Goal: Answer question/provide support

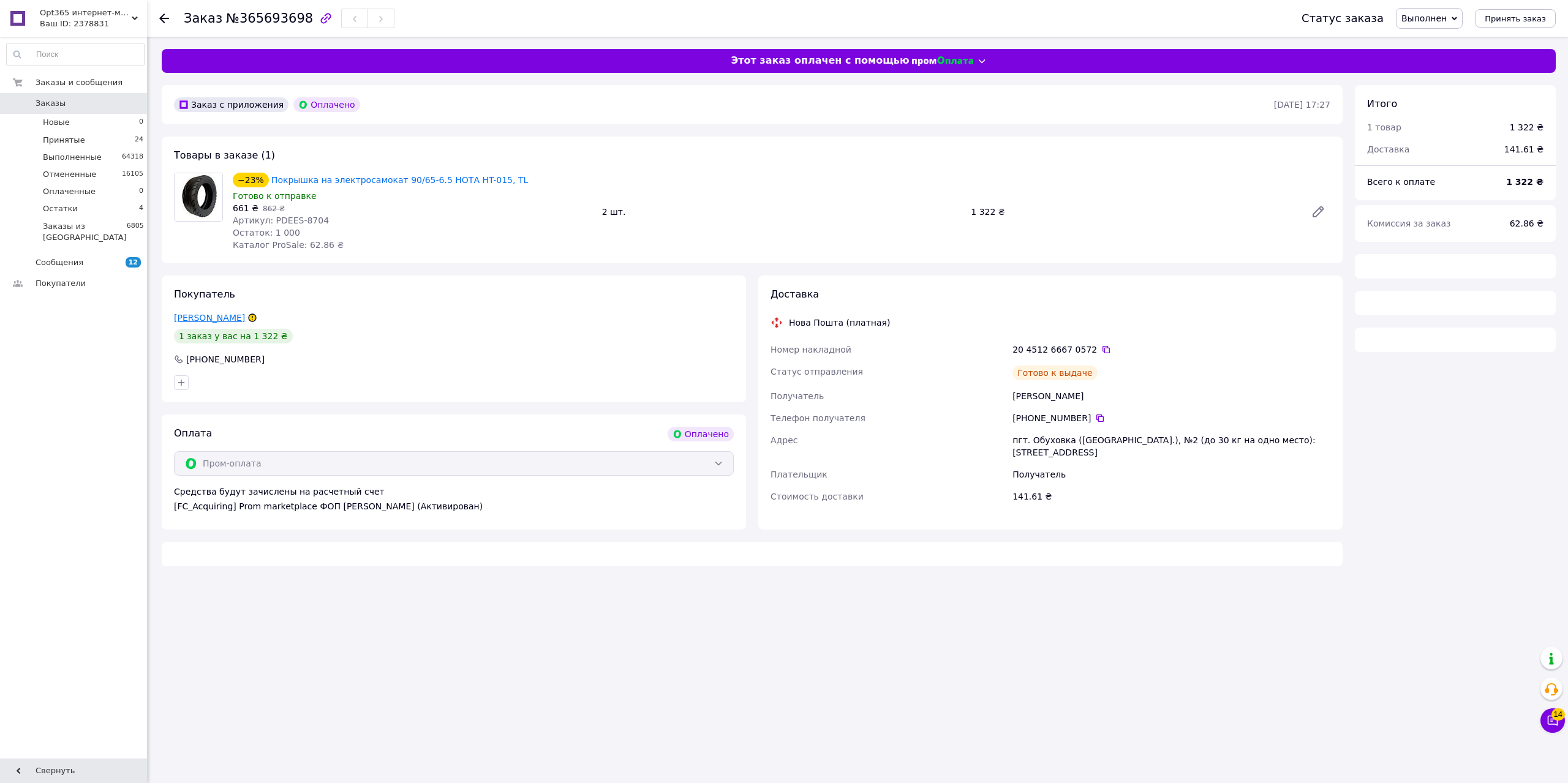
click at [224, 318] on link "[PERSON_NAME]" at bounding box center [209, 318] width 71 height 10
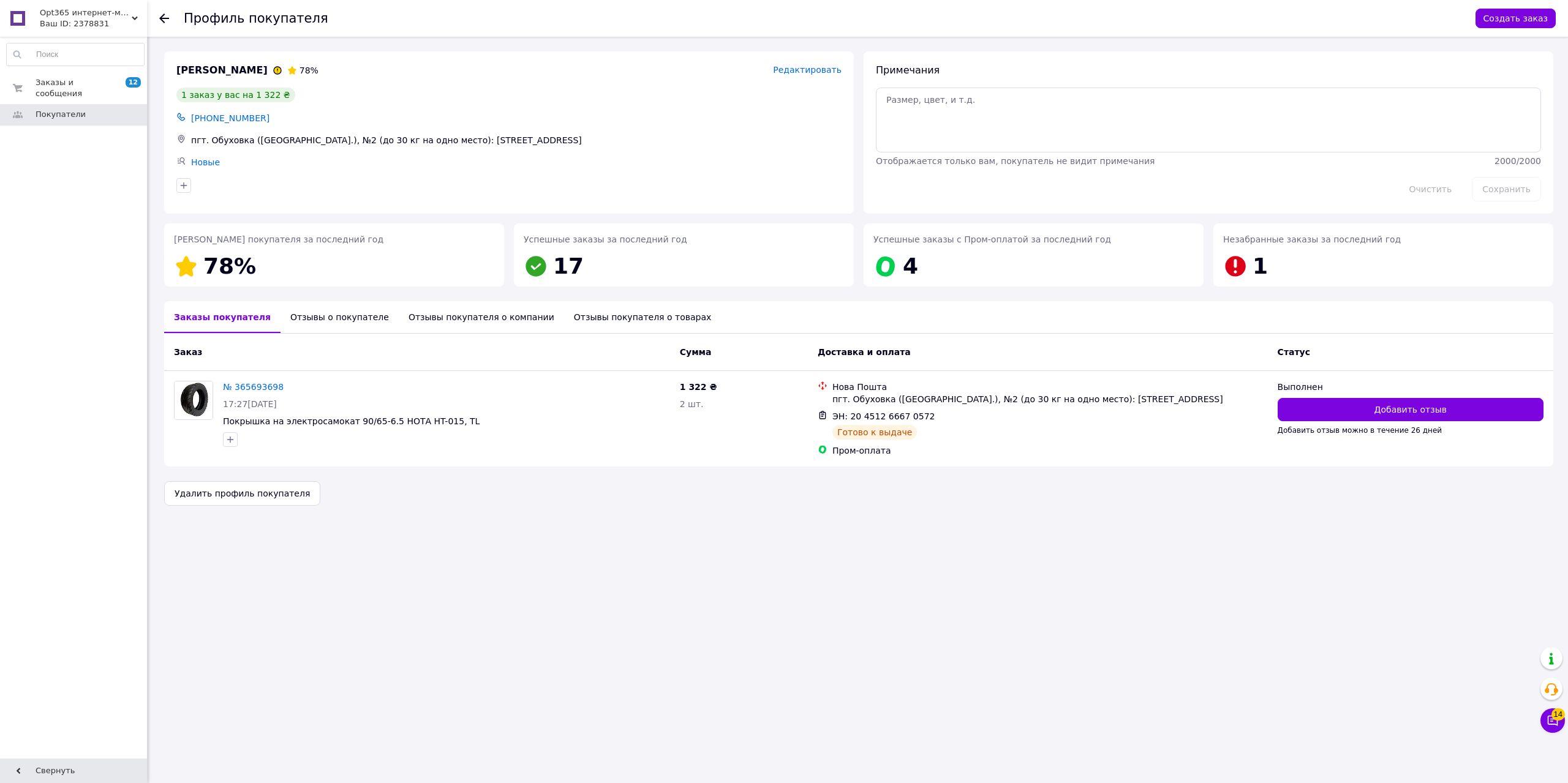
click at [335, 323] on div "Отзывы о покупателе" at bounding box center [340, 317] width 118 height 31
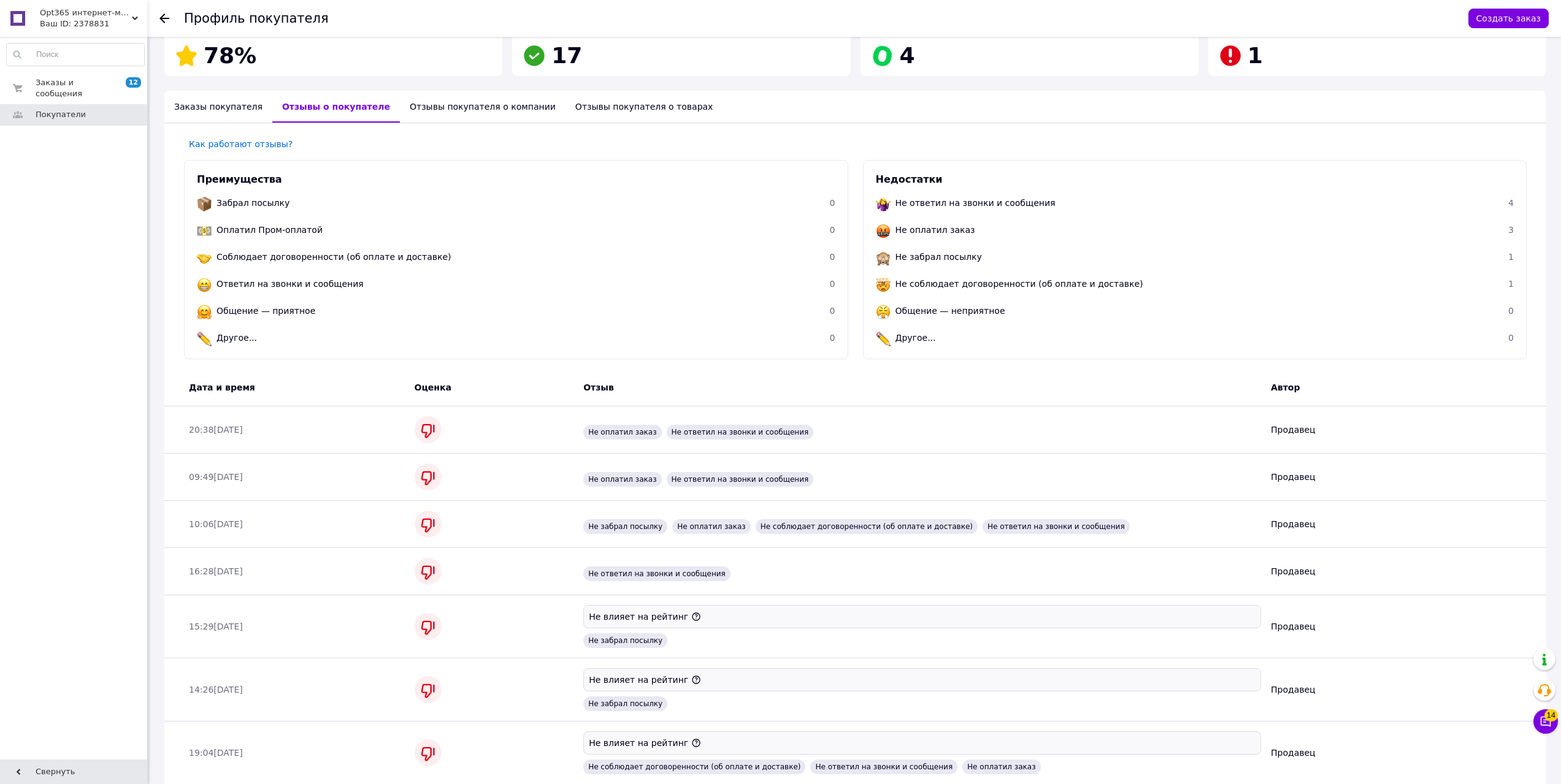
scroll to position [89, 0]
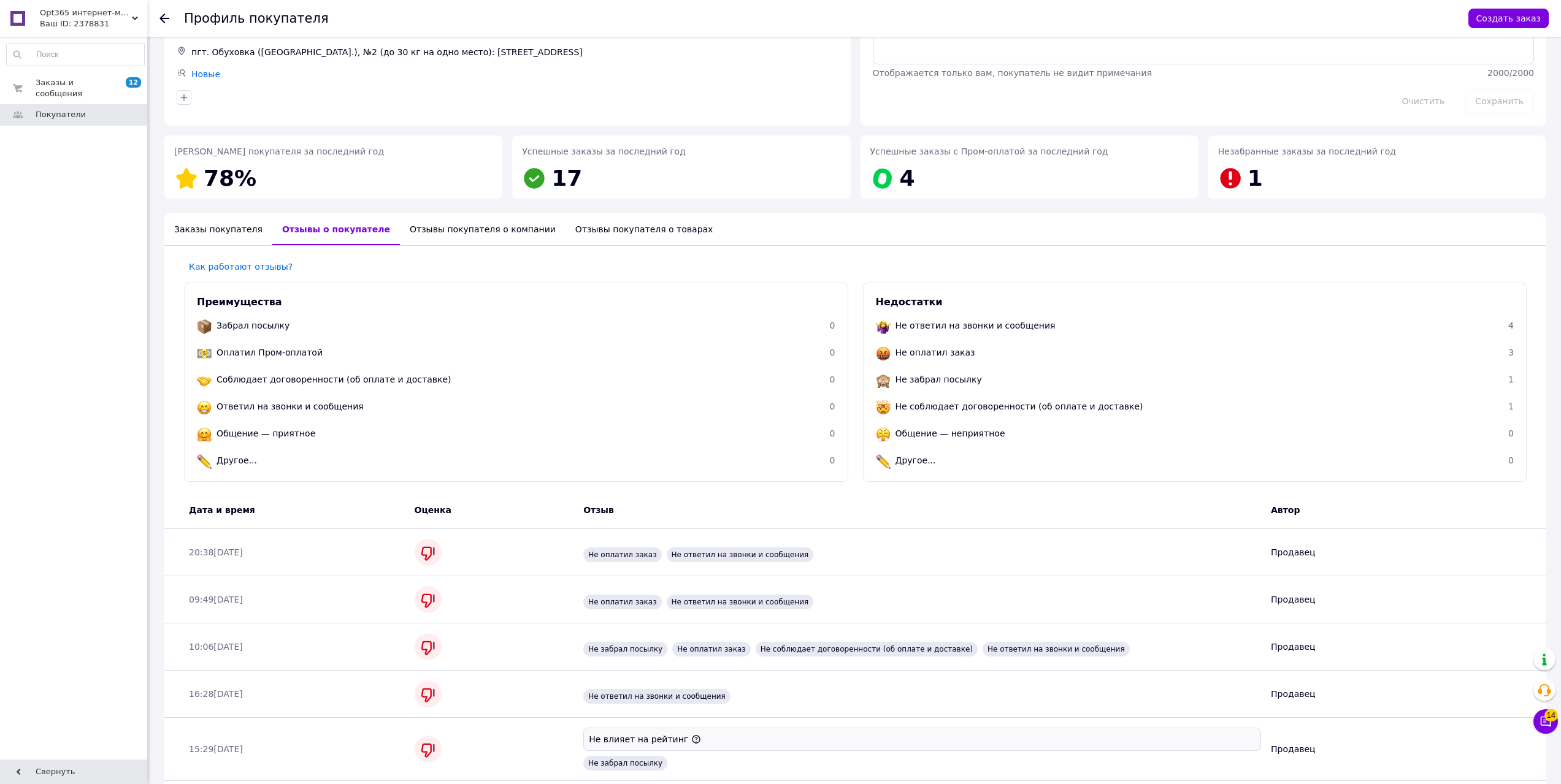
click at [216, 218] on div "Заказы покупателя" at bounding box center [218, 228] width 108 height 32
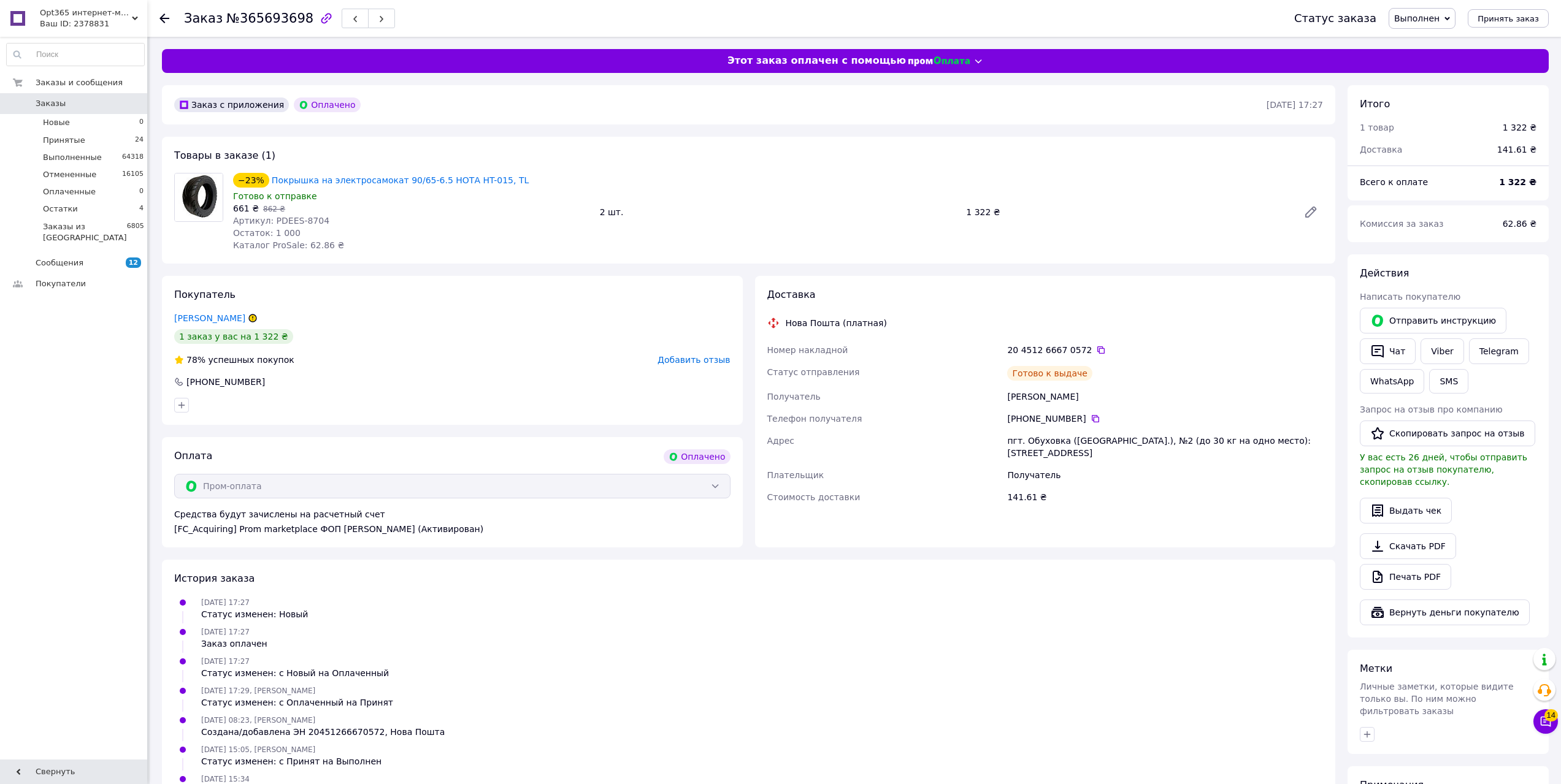
scroll to position [132, 0]
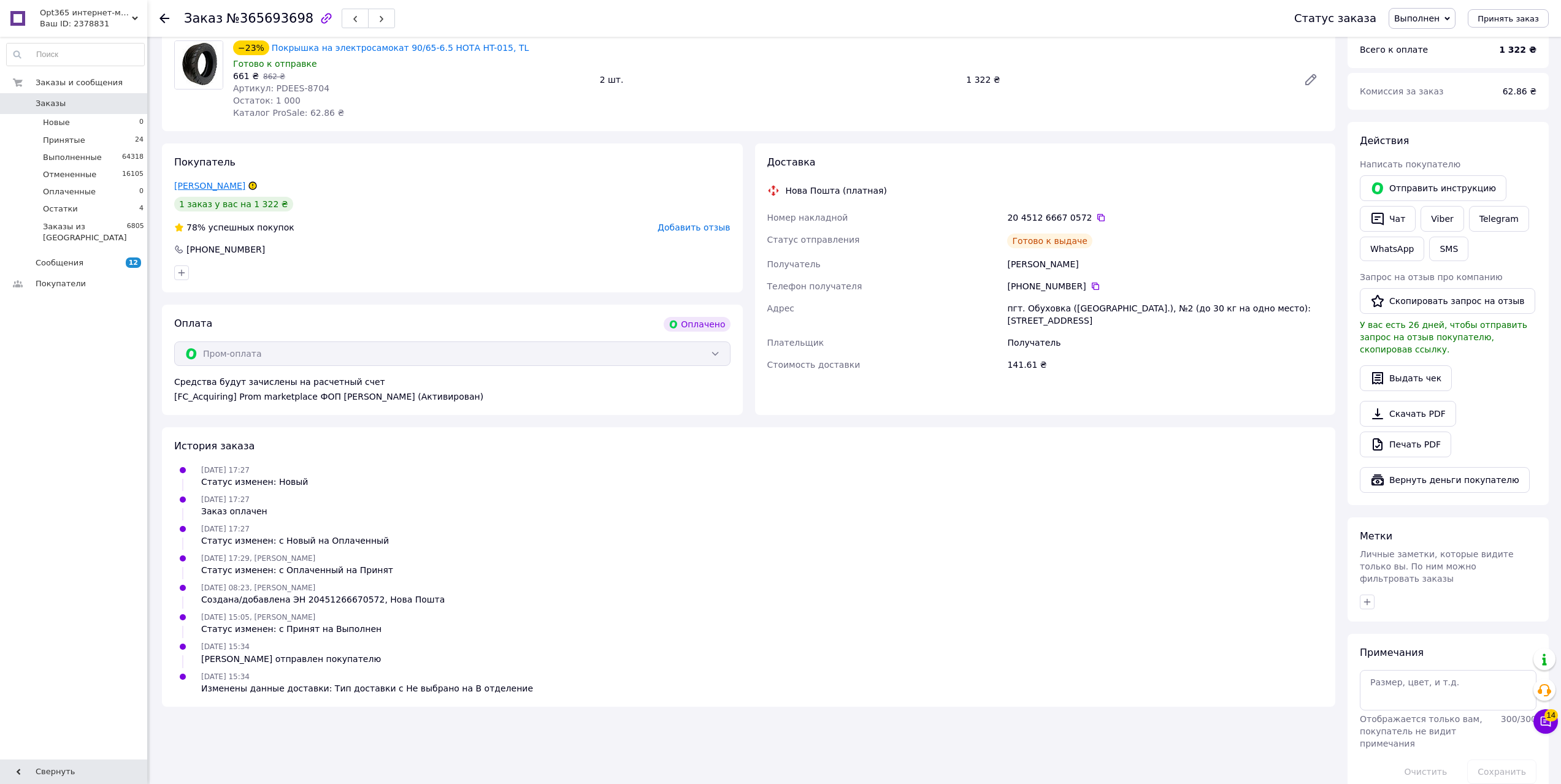
click at [219, 189] on link "[PERSON_NAME]" at bounding box center [209, 186] width 71 height 10
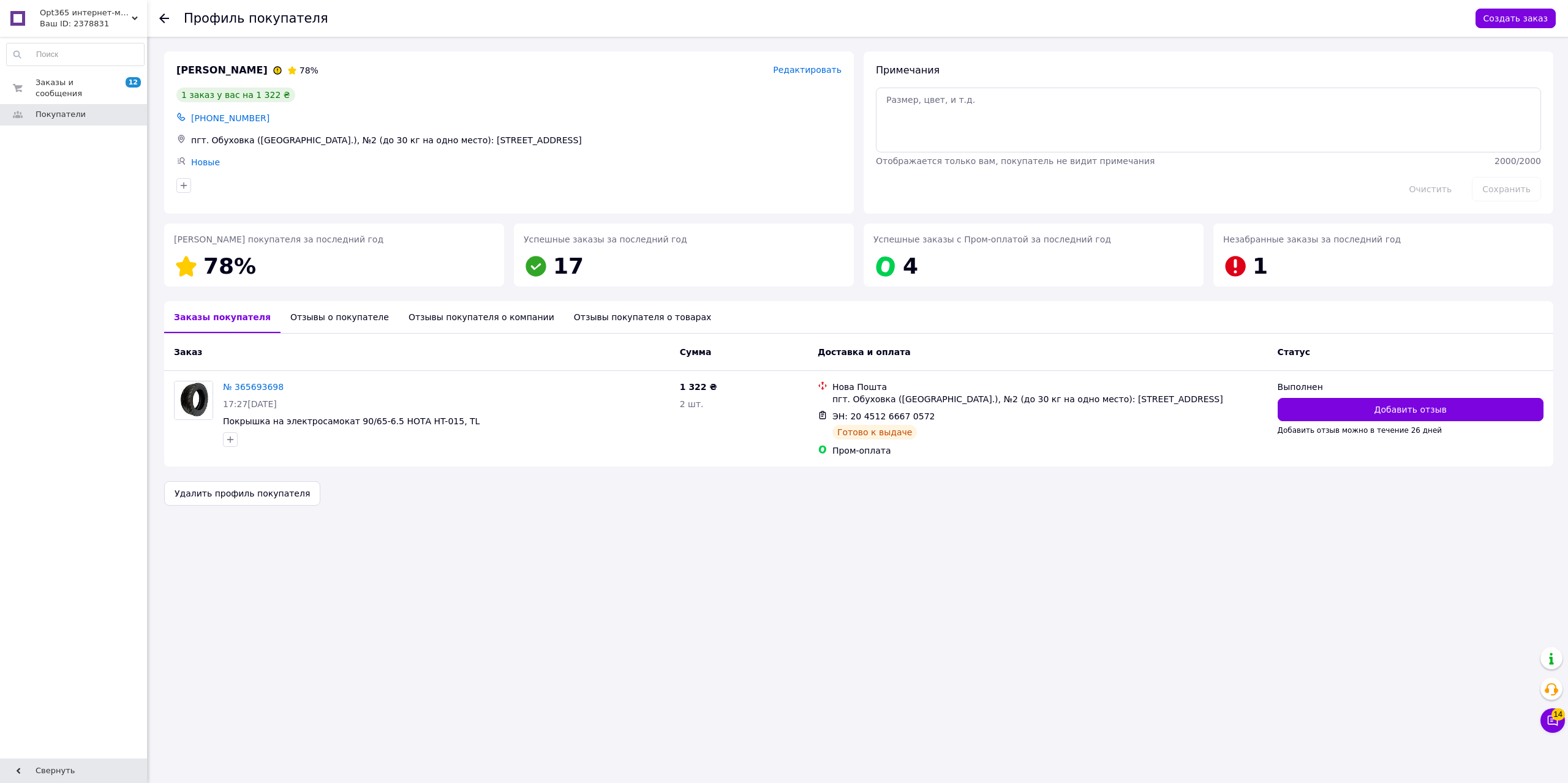
click at [308, 313] on div "Отзывы о покупателе" at bounding box center [340, 317] width 118 height 31
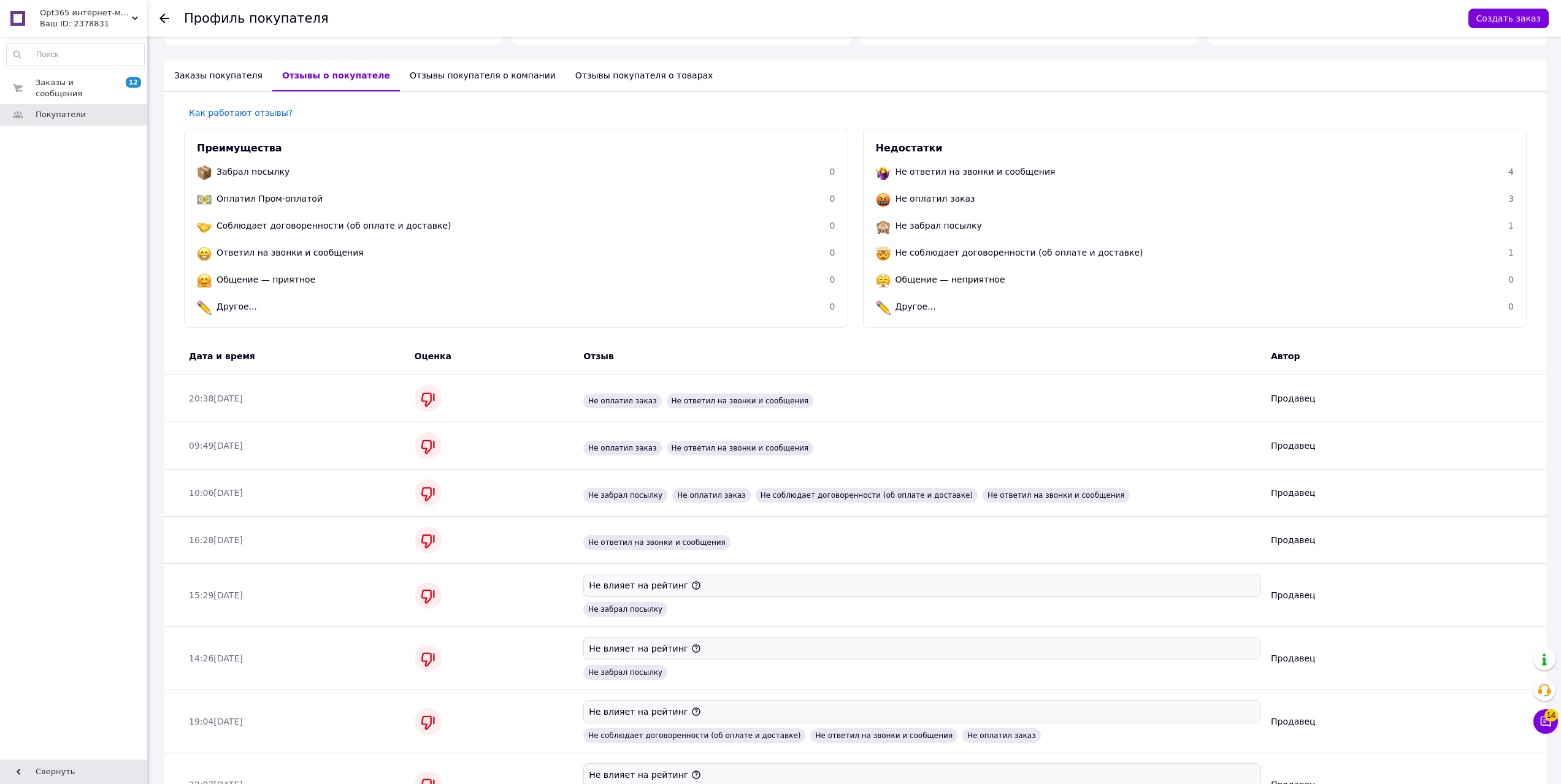
scroll to position [517, 0]
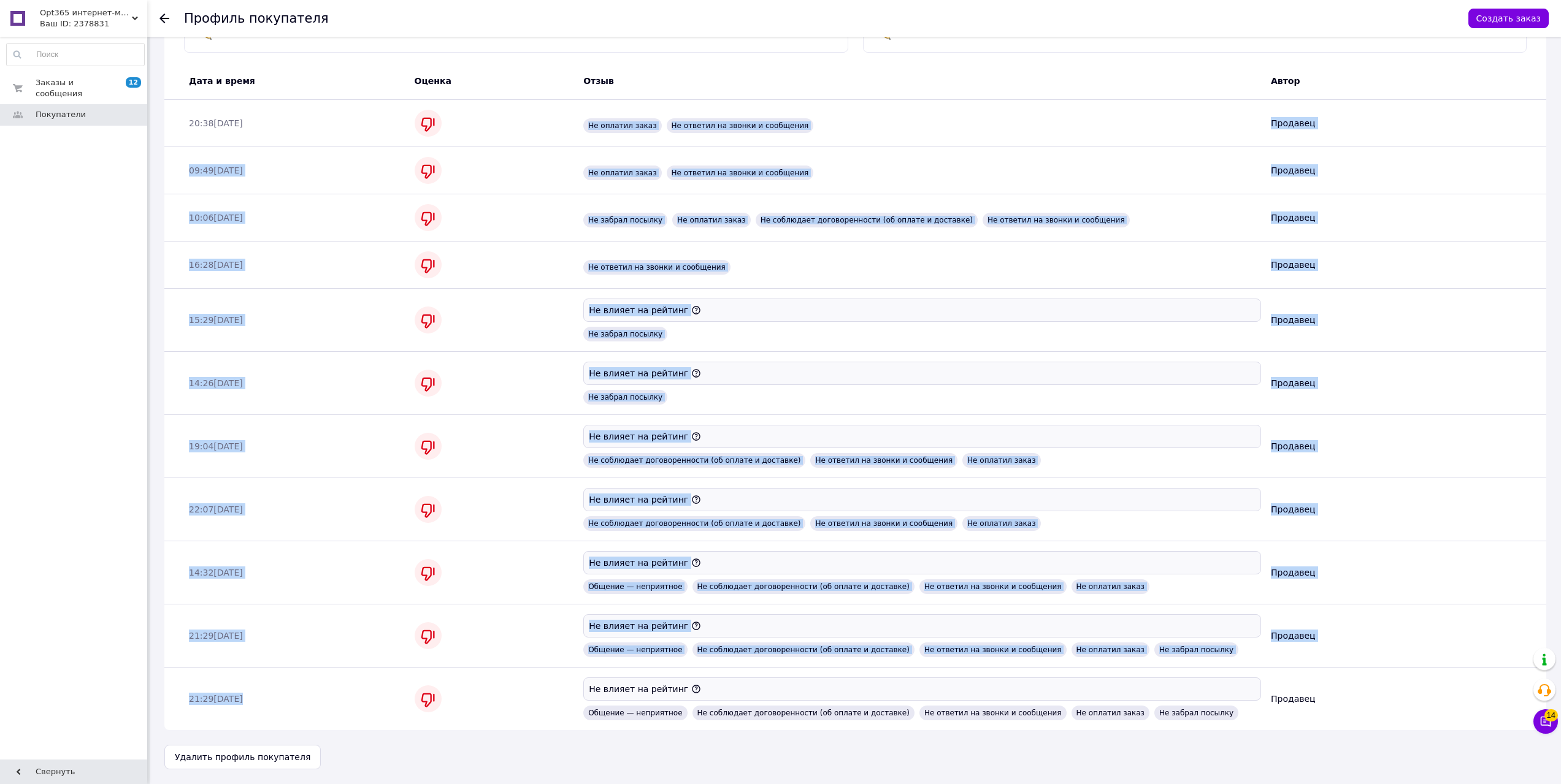
drag, startPoint x: 495, startPoint y: 706, endPoint x: 228, endPoint y: 121, distance: 643.1
click at [228, 121] on div "Как работают отзывы? Преимущества Забрал посылку 0 Оплатил Пром-оплатой 0 Соблю…" at bounding box center [855, 274] width 1382 height 914
click at [375, 307] on div "15:29[DATE] Не влияет на рейтинг Не забрал посылку Продавец" at bounding box center [860, 320] width 1352 height 53
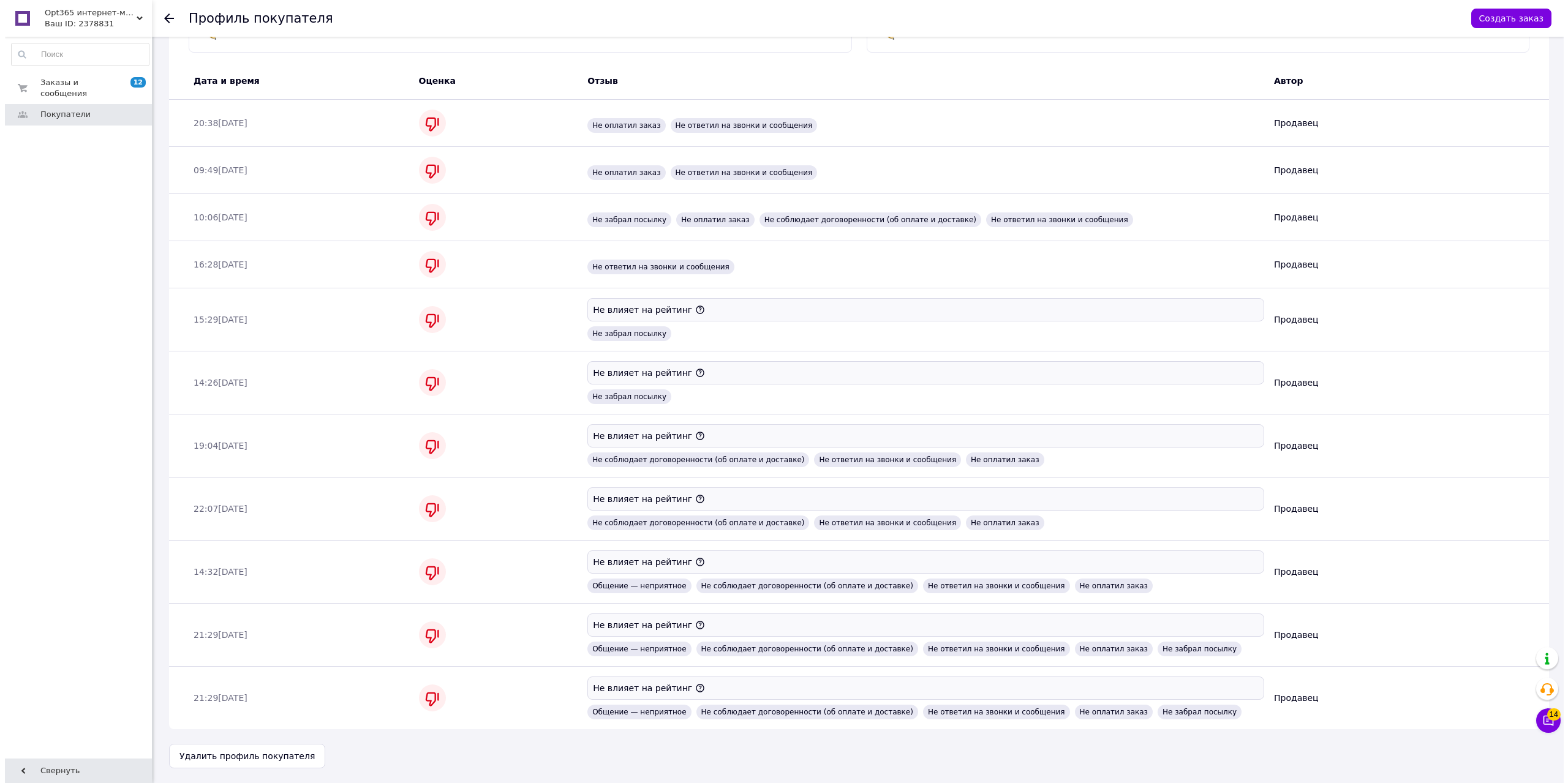
scroll to position [0, 0]
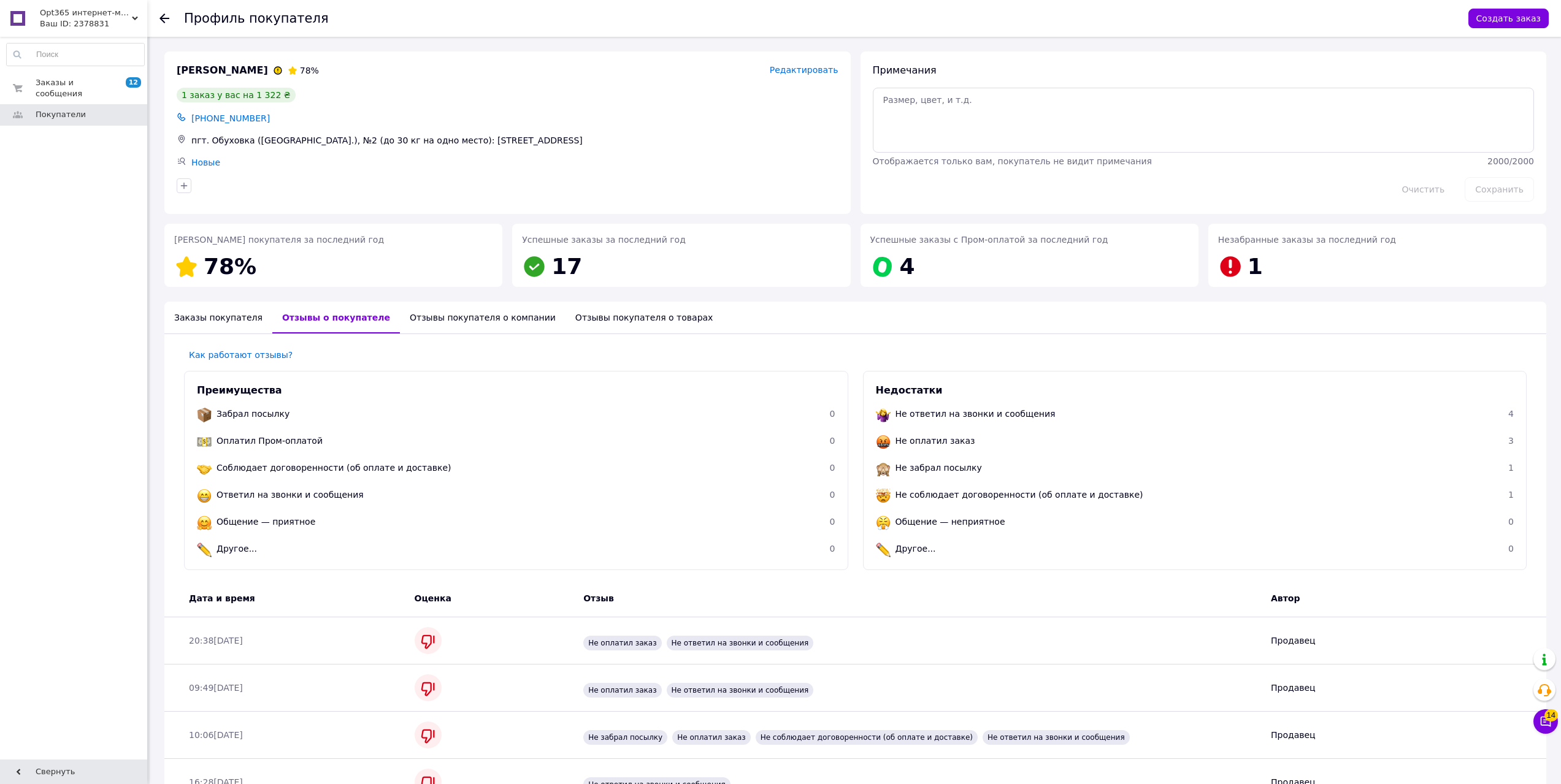
click at [224, 311] on div "Заказы покупателя" at bounding box center [218, 317] width 108 height 32
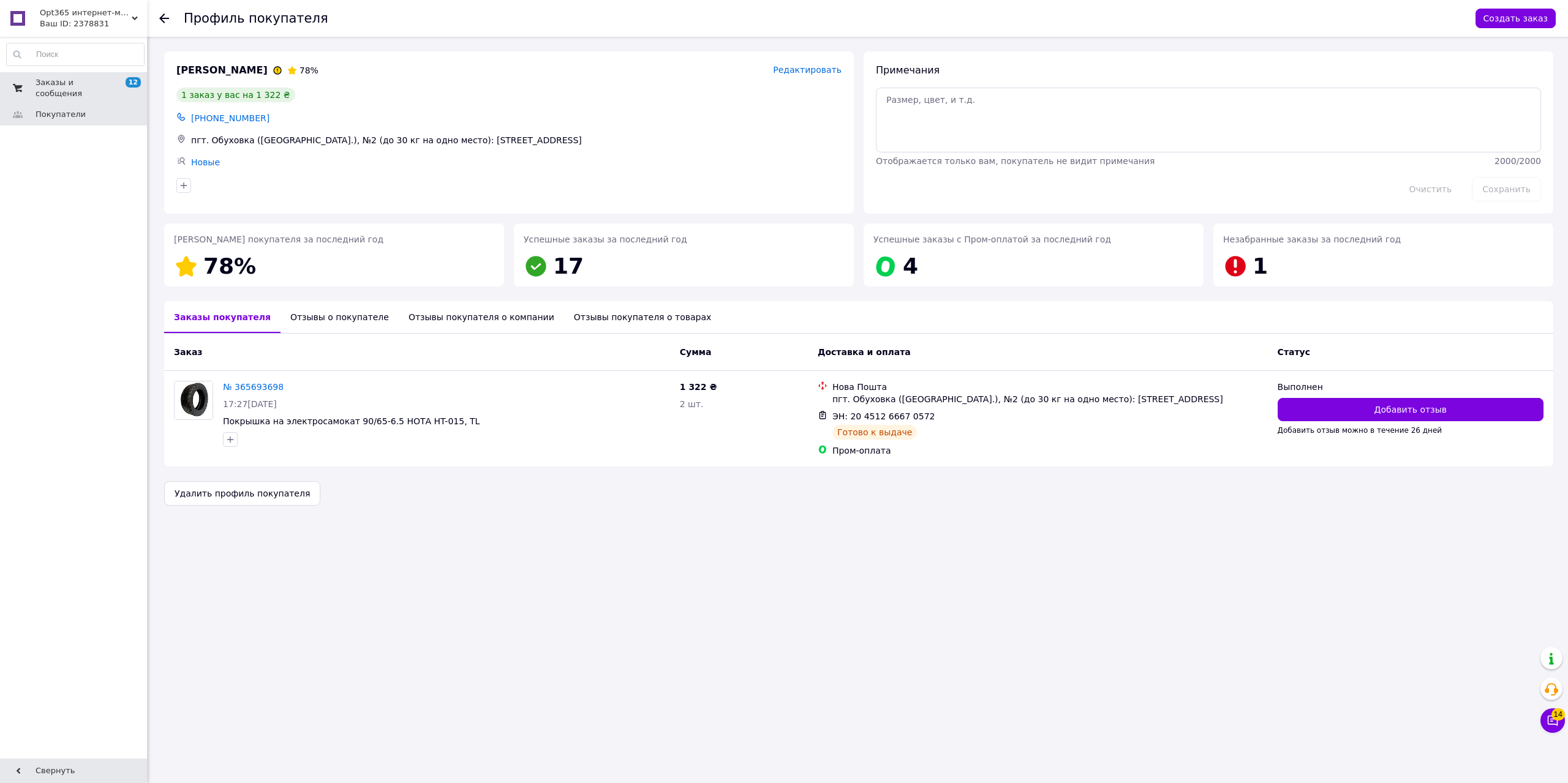
click at [82, 82] on span "Заказы и сообщения" at bounding box center [74, 89] width 77 height 22
